Goal: Task Accomplishment & Management: Complete application form

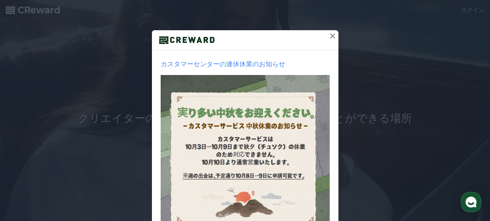
scroll to position [53, 0]
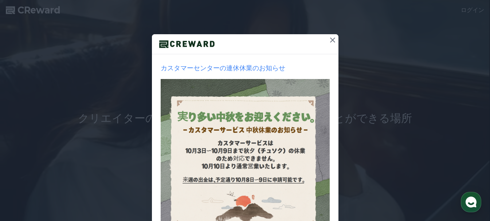
click at [330, 40] on icon at bounding box center [332, 40] width 5 height 5
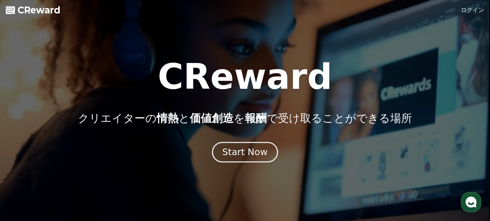
click at [239, 151] on div "Start Now" at bounding box center [244, 152] width 45 height 12
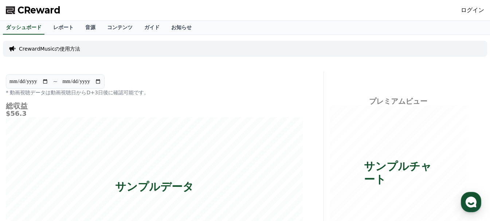
click at [472, 11] on link "ログイン" at bounding box center [472, 10] width 23 height 9
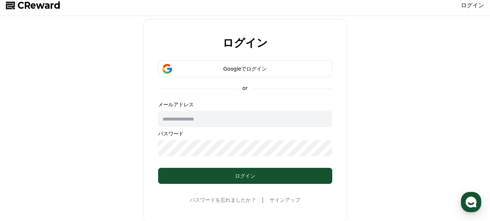
scroll to position [36, 0]
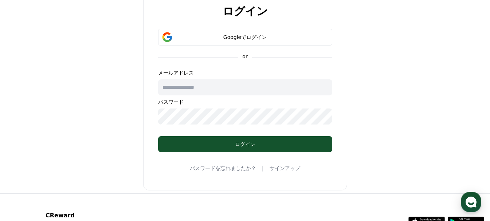
click at [289, 87] on input "text" at bounding box center [245, 87] width 174 height 16
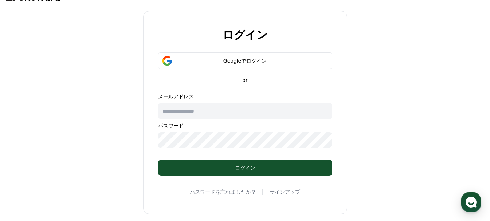
scroll to position [0, 0]
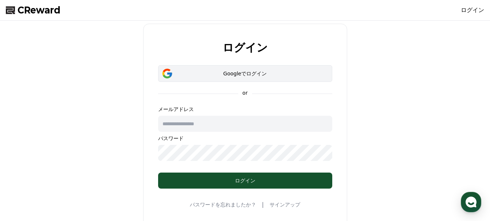
click at [256, 71] on div "Googleでログイン" at bounding box center [245, 73] width 153 height 7
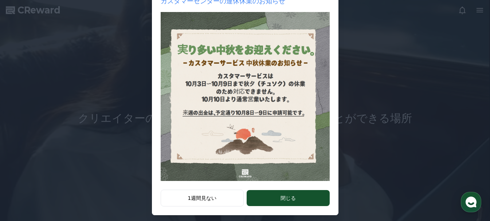
scroll to position [126, 0]
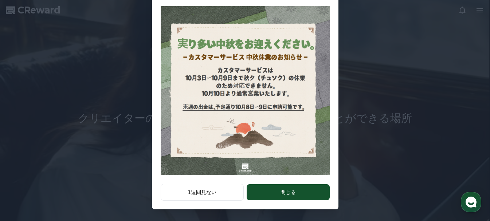
click at [292, 191] on button "閉じる" at bounding box center [287, 192] width 83 height 16
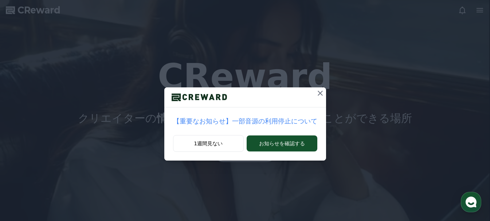
scroll to position [0, 0]
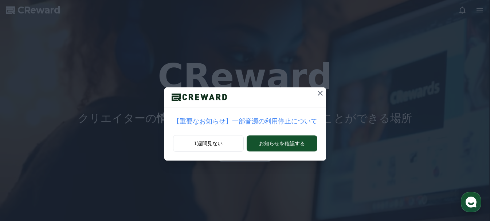
click at [316, 92] on icon at bounding box center [320, 93] width 9 height 9
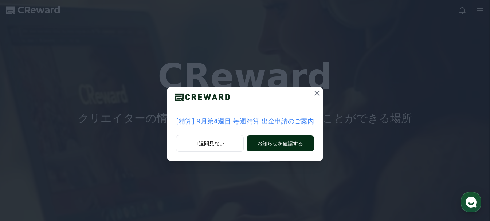
click at [264, 143] on button "お知らせを確認する" at bounding box center [279, 143] width 67 height 16
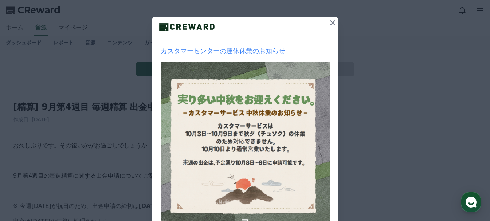
scroll to position [53, 0]
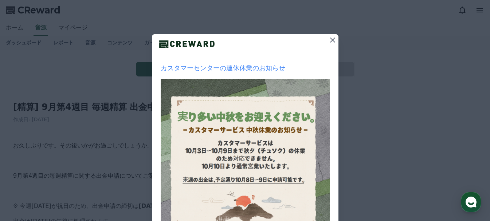
click at [328, 42] on icon at bounding box center [332, 40] width 9 height 9
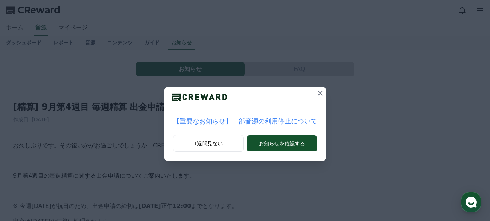
click at [316, 91] on icon at bounding box center [320, 93] width 9 height 9
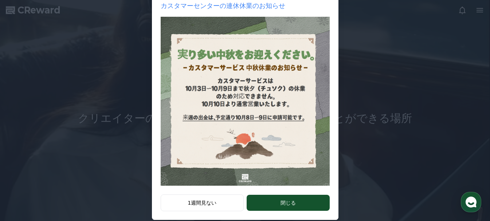
scroll to position [126, 0]
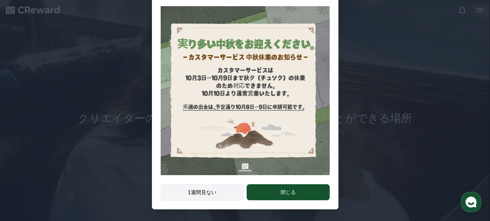
click at [209, 191] on button "1週間見ない" at bounding box center [202, 192] width 83 height 17
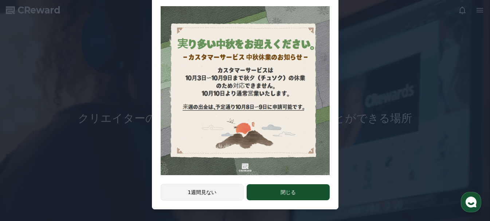
scroll to position [0, 0]
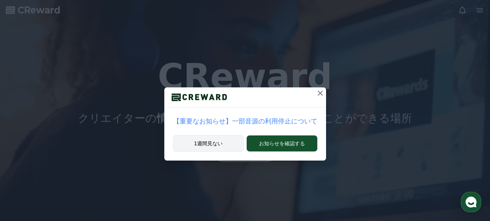
click at [223, 147] on button "1週間見ない" at bounding box center [208, 143] width 71 height 17
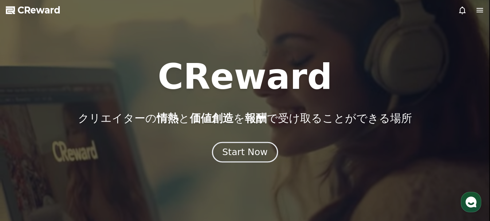
click at [241, 157] on div "Start Now" at bounding box center [244, 152] width 45 height 12
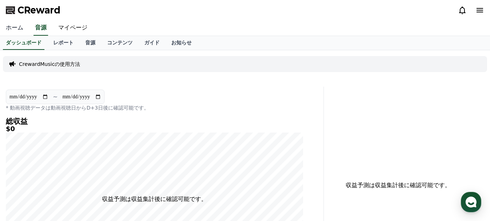
click at [13, 26] on link "ホーム" at bounding box center [14, 27] width 29 height 15
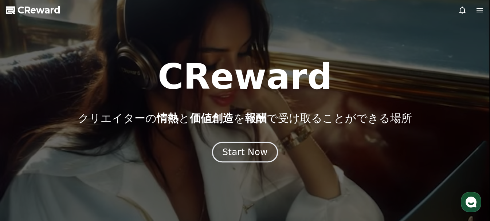
click at [238, 154] on div "Start Now" at bounding box center [244, 152] width 45 height 12
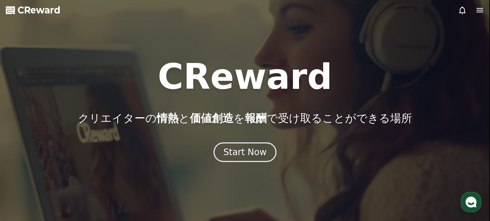
click at [478, 11] on icon at bounding box center [479, 10] width 9 height 9
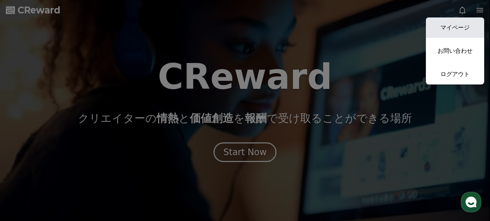
click at [460, 28] on link "マイページ" at bounding box center [455, 27] width 58 height 20
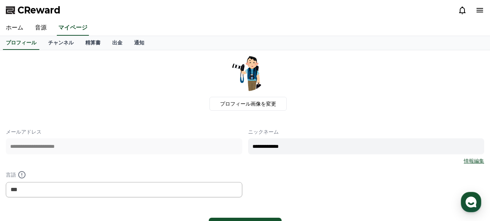
click at [479, 8] on icon at bounding box center [479, 10] width 7 height 4
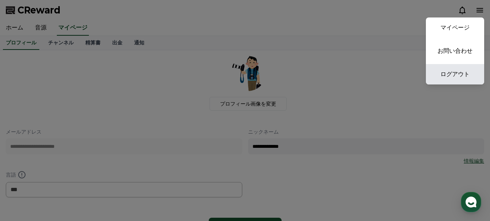
click at [454, 75] on link "ログアウト" at bounding box center [455, 74] width 58 height 20
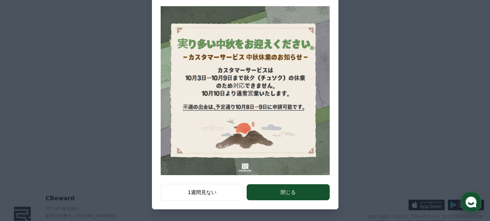
scroll to position [73, 0]
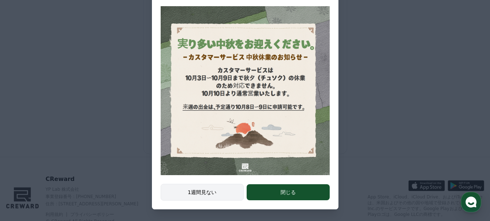
click at [218, 190] on button "1週間見ない" at bounding box center [202, 192] width 83 height 17
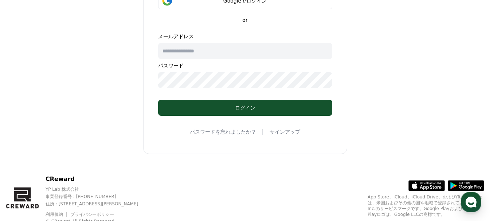
click at [66, 79] on div "ログイン Googleでログイン or メールアドレス パスワード ログイン パスワードを忘れましたか？ | サインアップ" at bounding box center [245, 52] width 484 height 203
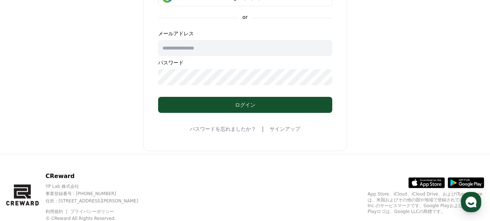
scroll to position [63, 0]
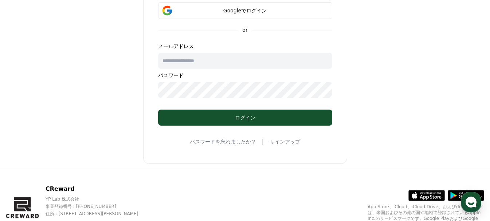
click at [275, 142] on link "サインアップ" at bounding box center [284, 141] width 31 height 7
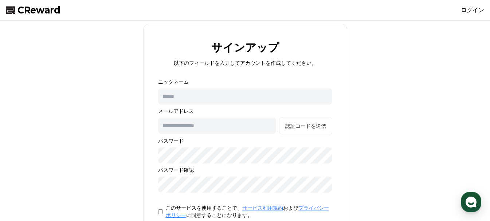
click at [253, 96] on input "text" at bounding box center [245, 96] width 174 height 16
type input "******"
click at [225, 128] on input "text" at bounding box center [217, 126] width 118 height 16
type input "**********"
click at [38, 143] on div "**********" at bounding box center [245, 154] width 484 height 260
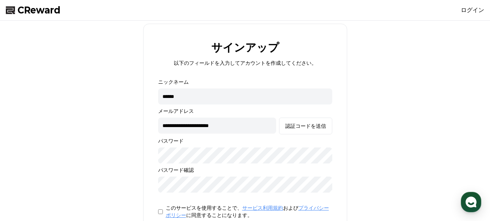
click at [145, 153] on div "**********" at bounding box center [245, 154] width 204 height 260
click at [309, 125] on div "認証コードを送信" at bounding box center [305, 125] width 41 height 7
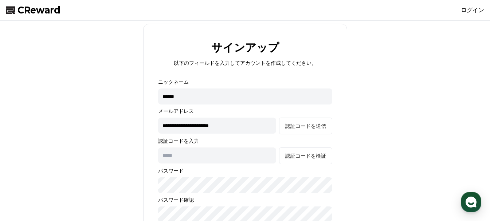
click at [189, 155] on input "text" at bounding box center [217, 155] width 118 height 16
paste input "******"
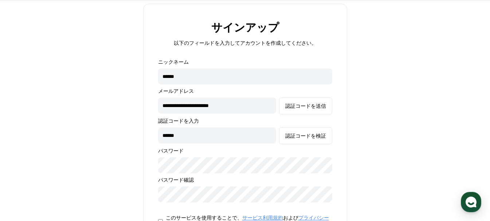
scroll to position [36, 0]
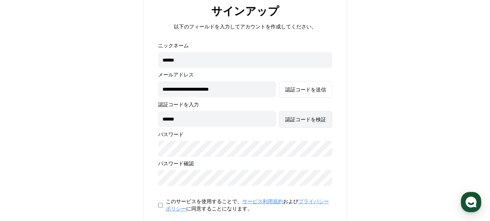
type input "******"
click at [323, 123] on button "認証コードを検証" at bounding box center [305, 119] width 53 height 17
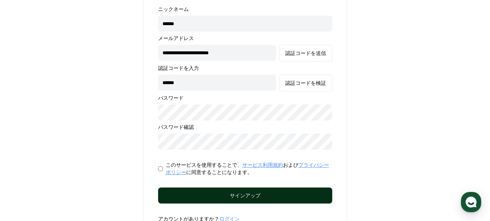
click at [317, 198] on button "サインアップ" at bounding box center [245, 196] width 174 height 16
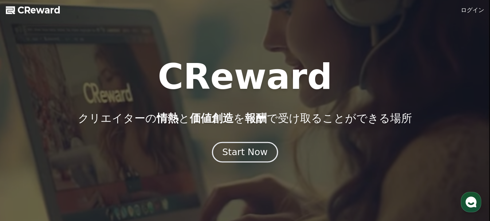
click at [244, 154] on div "Start Now" at bounding box center [244, 152] width 45 height 12
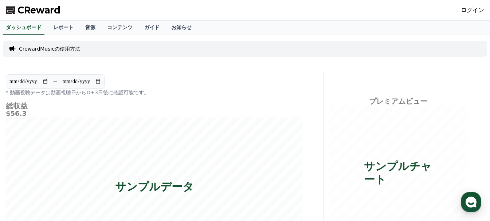
click at [478, 11] on link "ログイン" at bounding box center [472, 10] width 23 height 9
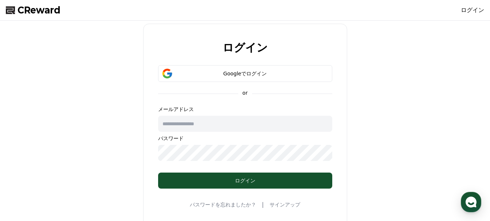
click at [246, 123] on input "text" at bounding box center [245, 124] width 174 height 16
type input "**********"
click at [107, 148] on div "**********" at bounding box center [245, 125] width 484 height 203
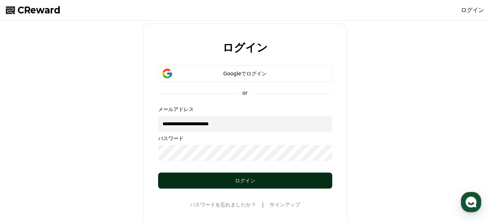
click at [255, 185] on button "ログイン" at bounding box center [245, 181] width 174 height 16
